Goal: Task Accomplishment & Management: Complete application form

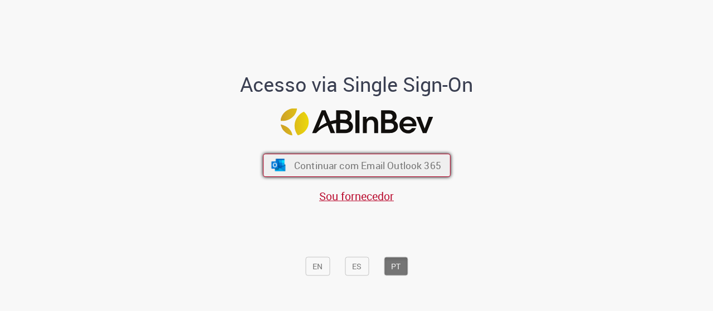
click at [383, 163] on span "Continuar com Email Outlook 365" at bounding box center [367, 165] width 147 height 13
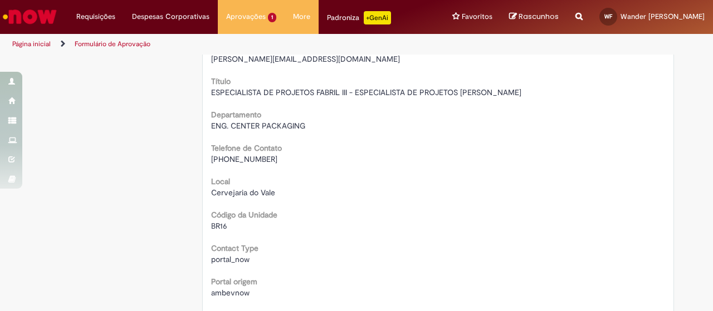
scroll to position [232, 0]
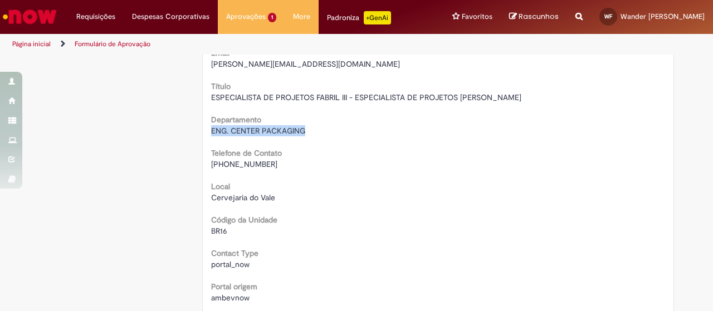
drag, startPoint x: 308, startPoint y: 129, endPoint x: 206, endPoint y: 133, distance: 101.5
click at [211, 133] on div "ENG. CENTER PACKAGING" at bounding box center [438, 130] width 455 height 11
copy span "ENG. CENTER PACKAGING"
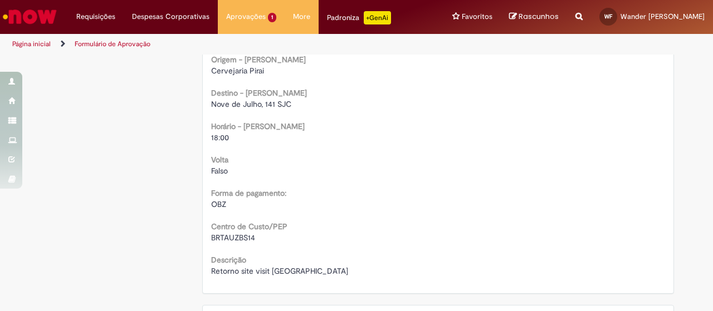
scroll to position [798, 0]
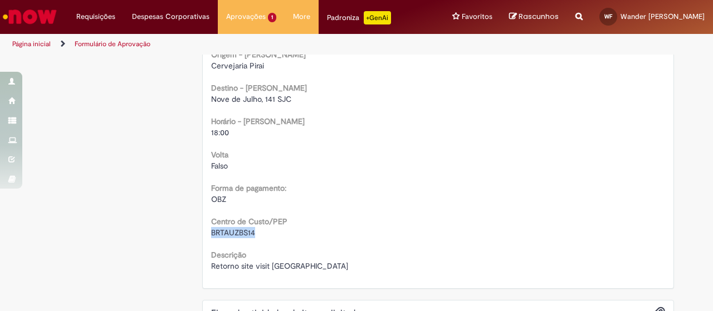
drag, startPoint x: 254, startPoint y: 235, endPoint x: 205, endPoint y: 233, distance: 49.1
copy span "BRTAUZBS14"
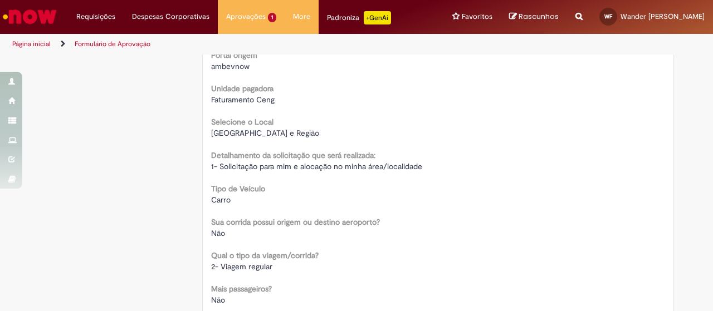
scroll to position [0, 0]
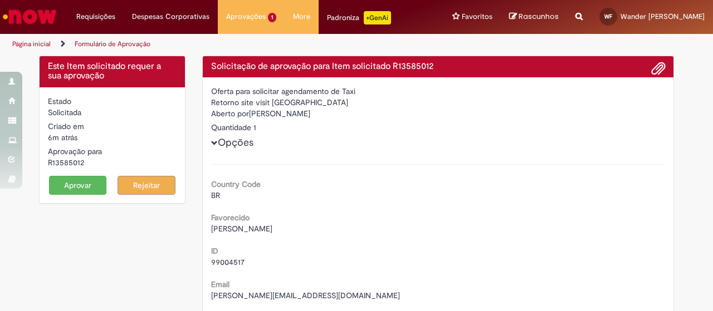
drag, startPoint x: 84, startPoint y: 163, endPoint x: 46, endPoint y: 162, distance: 38.5
click at [48, 162] on div "R13585012" at bounding box center [112, 162] width 129 height 11
copy div "R13585012"
drag, startPoint x: 345, startPoint y: 115, endPoint x: 248, endPoint y: 119, distance: 97.0
click at [248, 119] on div "Aberto por [PERSON_NAME]" at bounding box center [438, 115] width 455 height 14
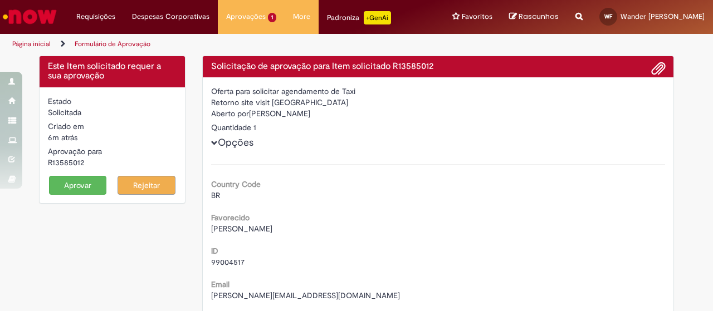
copy div "[PERSON_NAME]"
click at [85, 184] on button "Aprovar" at bounding box center [78, 185] width 58 height 19
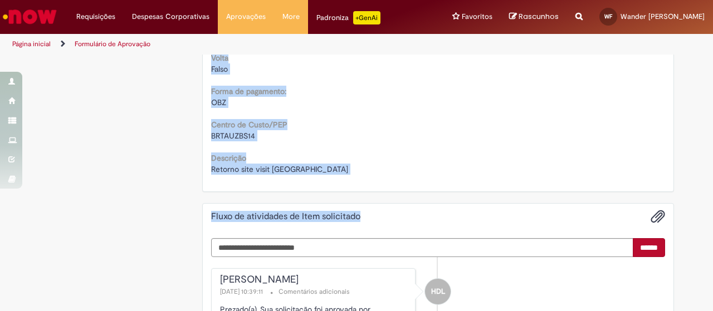
scroll to position [932, 0]
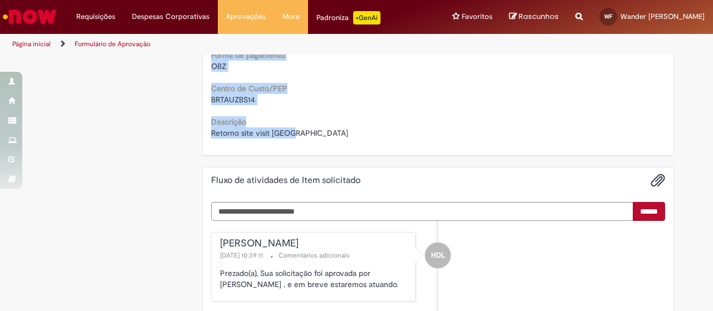
drag, startPoint x: 205, startPoint y: 66, endPoint x: 379, endPoint y: 144, distance: 190.3
copy div "Loremipsumd si ametconse adip Elit seddoeiusm T23350619 Incidi utla etdolorem a…"
